Goal: Information Seeking & Learning: Understand process/instructions

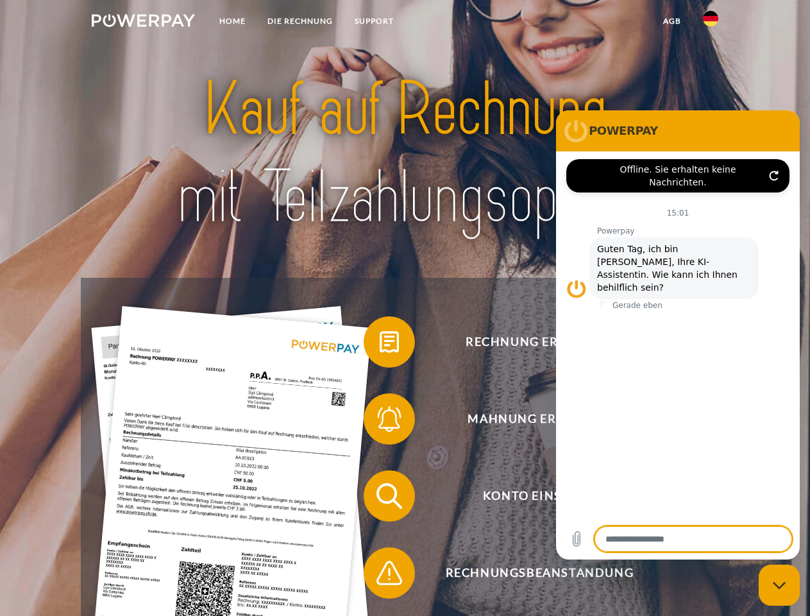
click at [143, 22] on img at bounding box center [143, 20] width 103 height 13
click at [710, 22] on img at bounding box center [710, 18] width 15 height 15
click at [671, 21] on link "agb" at bounding box center [672, 21] width 40 height 23
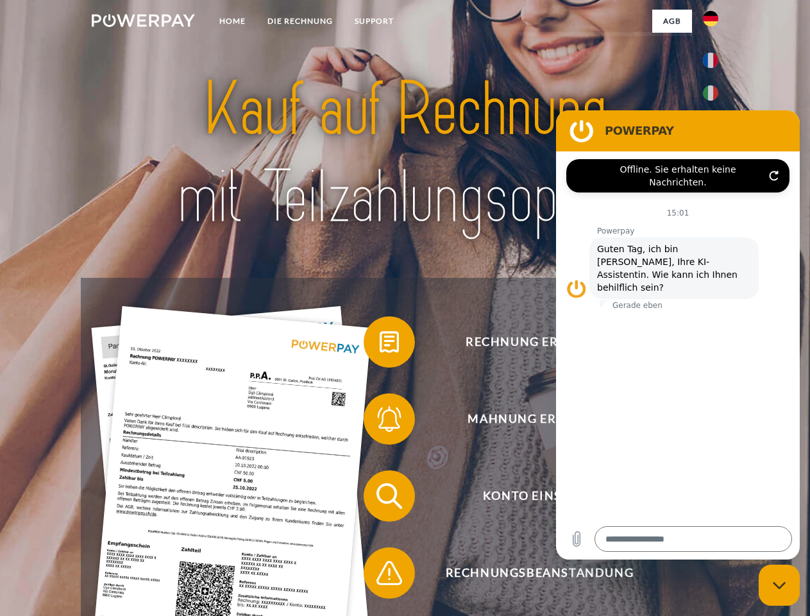
click at [380, 344] on span at bounding box center [370, 342] width 64 height 64
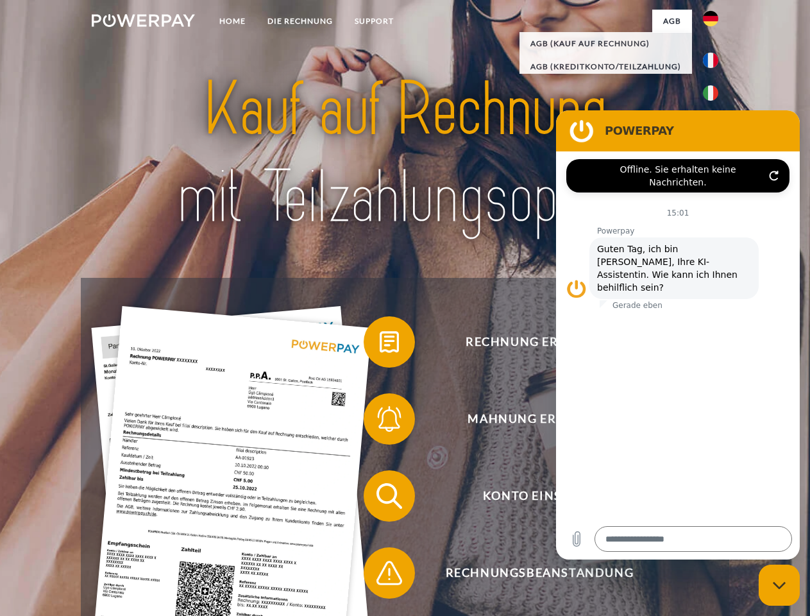
click at [380, 421] on span at bounding box center [370, 419] width 64 height 64
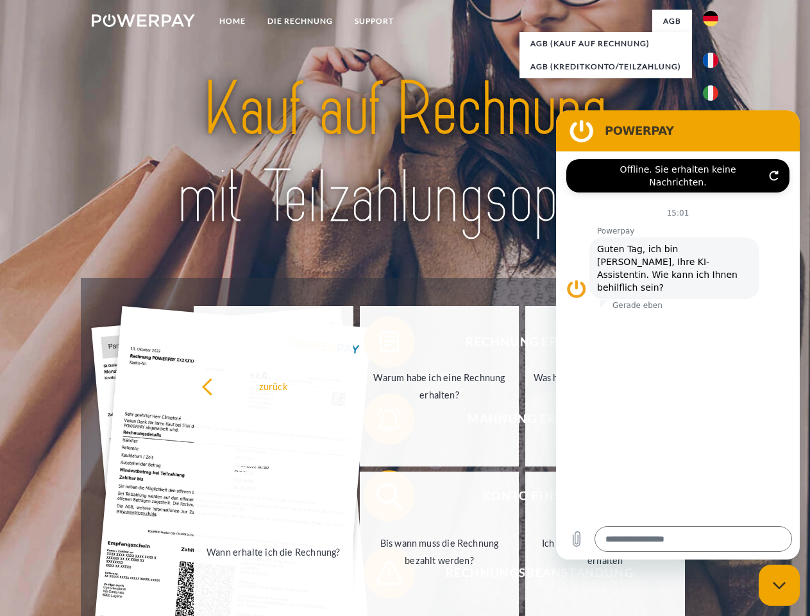
click at [380, 498] on link "Bis wann muss die Rechnung bezahlt werden?" at bounding box center [440, 551] width 160 height 160
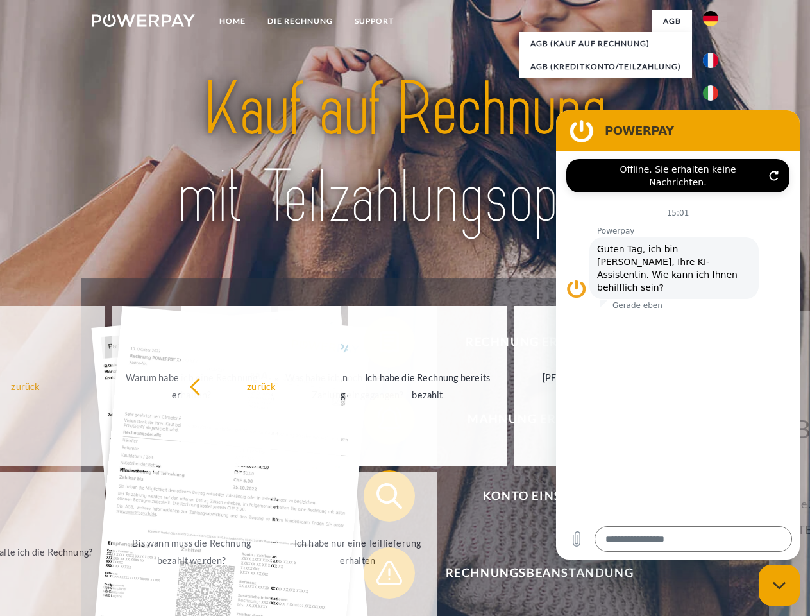
click at [380, 575] on span at bounding box center [370, 573] width 64 height 64
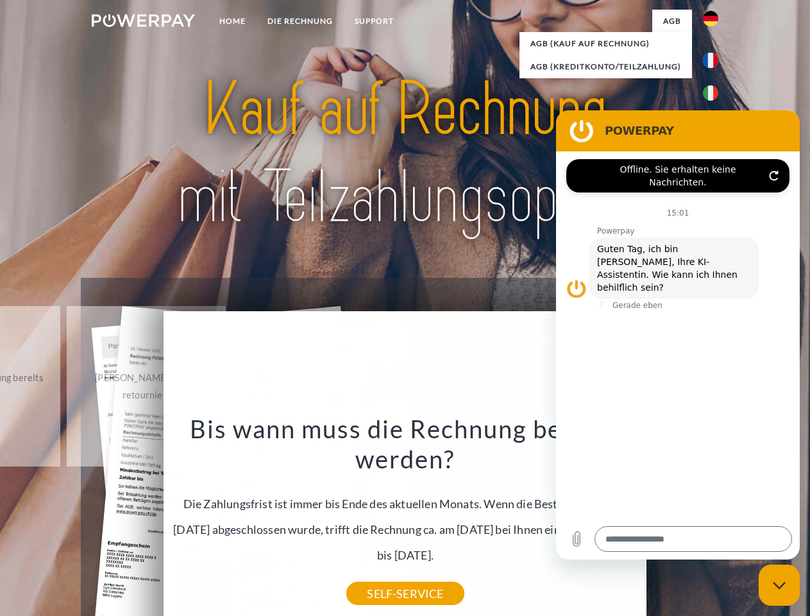
click at [779, 585] on icon "Messaging-Fenster schließen" at bounding box center [779, 585] width 13 height 8
type textarea "*"
